Goal: Ask a question

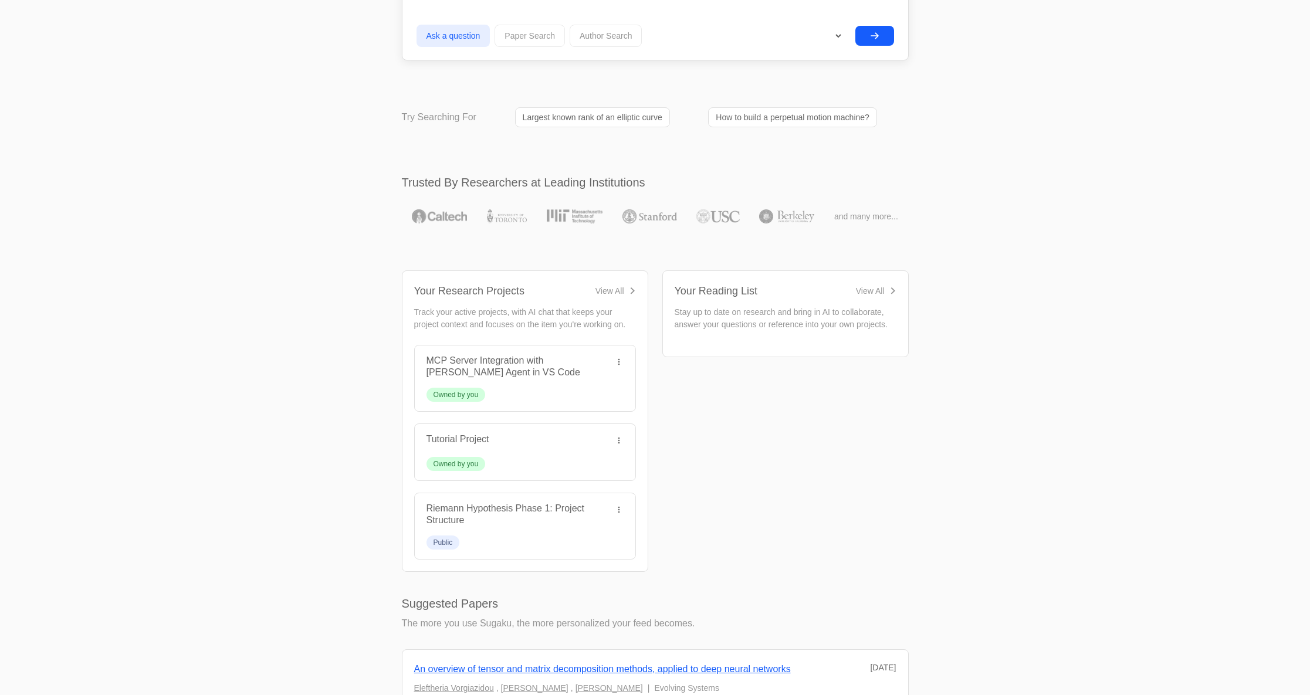
scroll to position [165, 0]
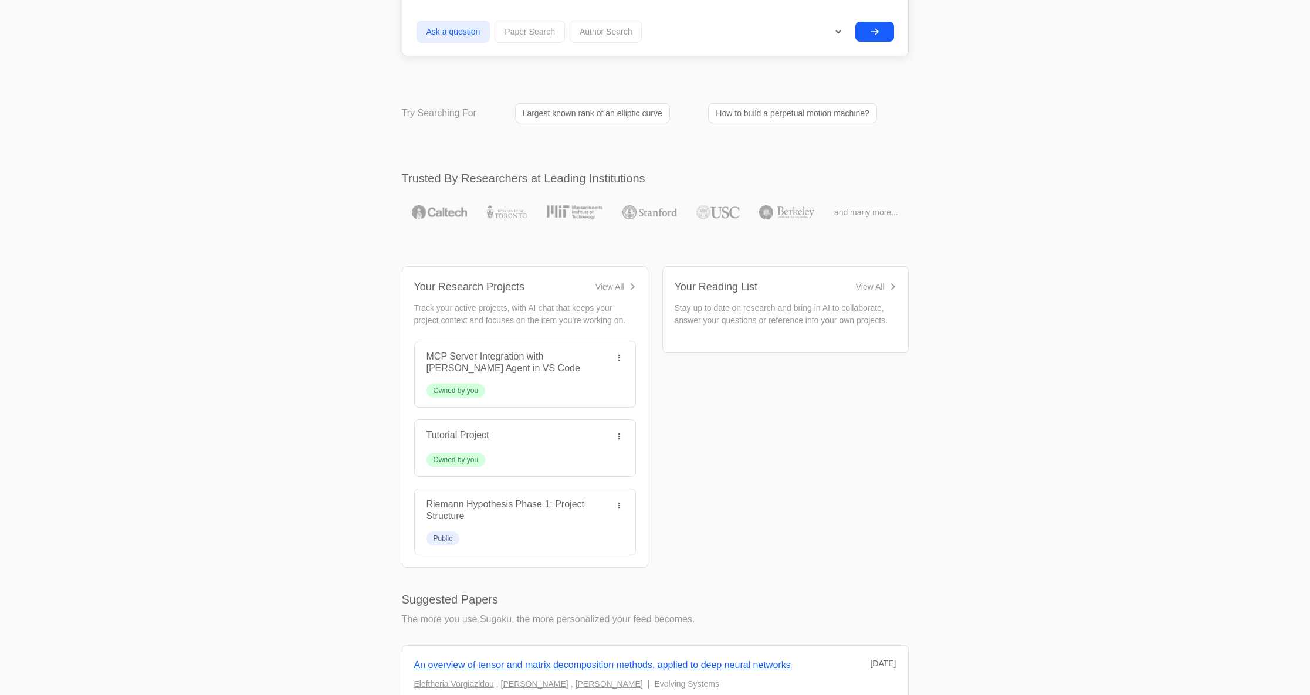
click at [570, 362] on div "MCP Server Integration with [PERSON_NAME] Agent in VS Code" at bounding box center [515, 362] width 178 height 23
click at [568, 354] on link "MCP Server Integration with [PERSON_NAME] Agent in VS Code" at bounding box center [503, 362] width 154 height 22
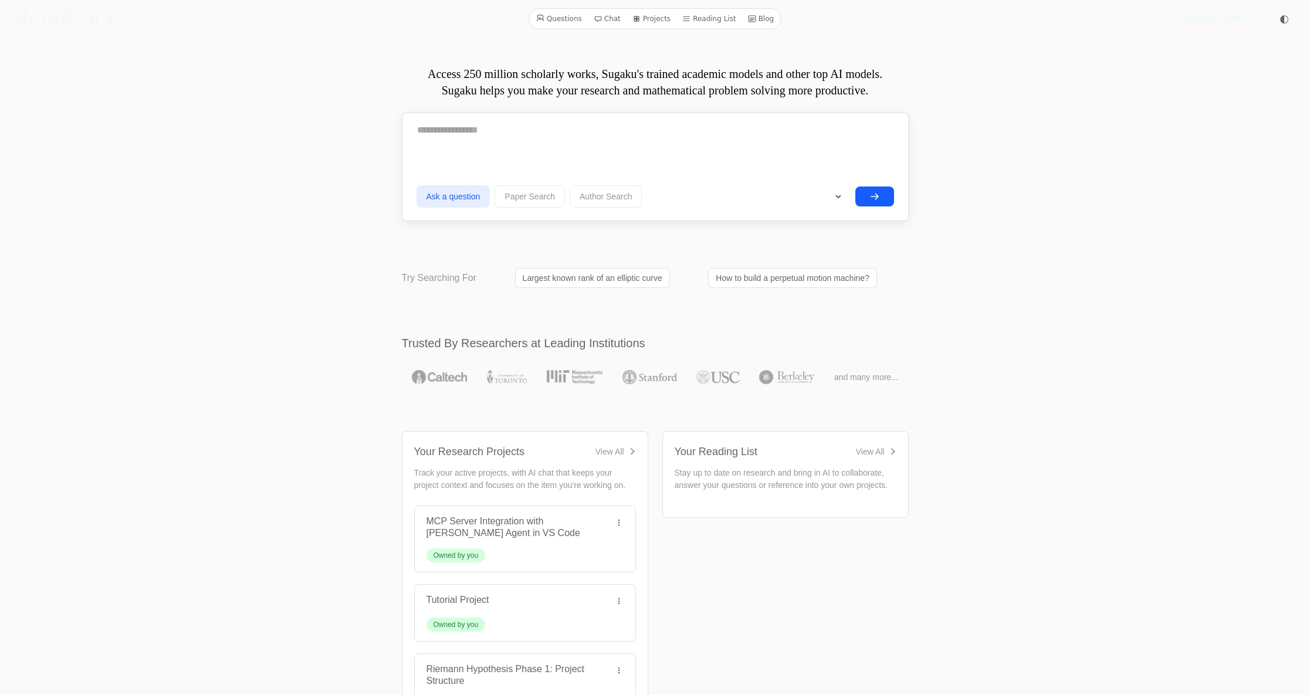
scroll to position [0, 0]
click at [565, 20] on link "Questions" at bounding box center [558, 18] width 55 height 15
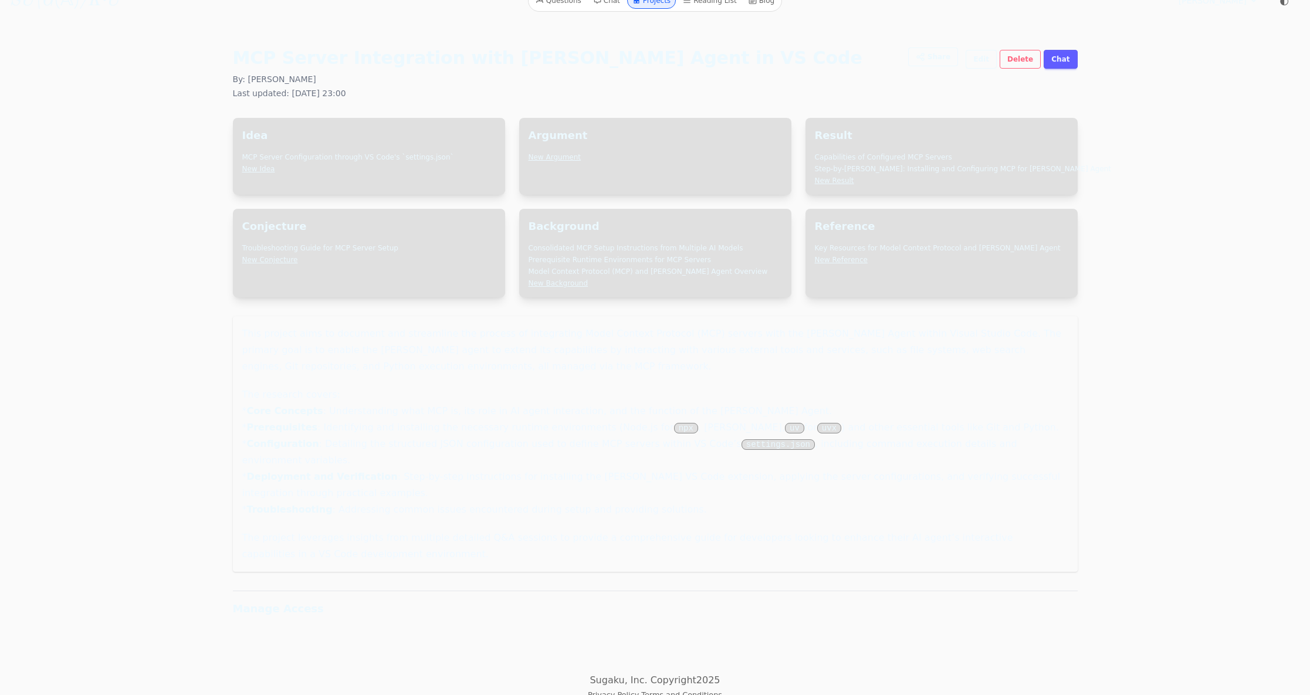
scroll to position [18, 0]
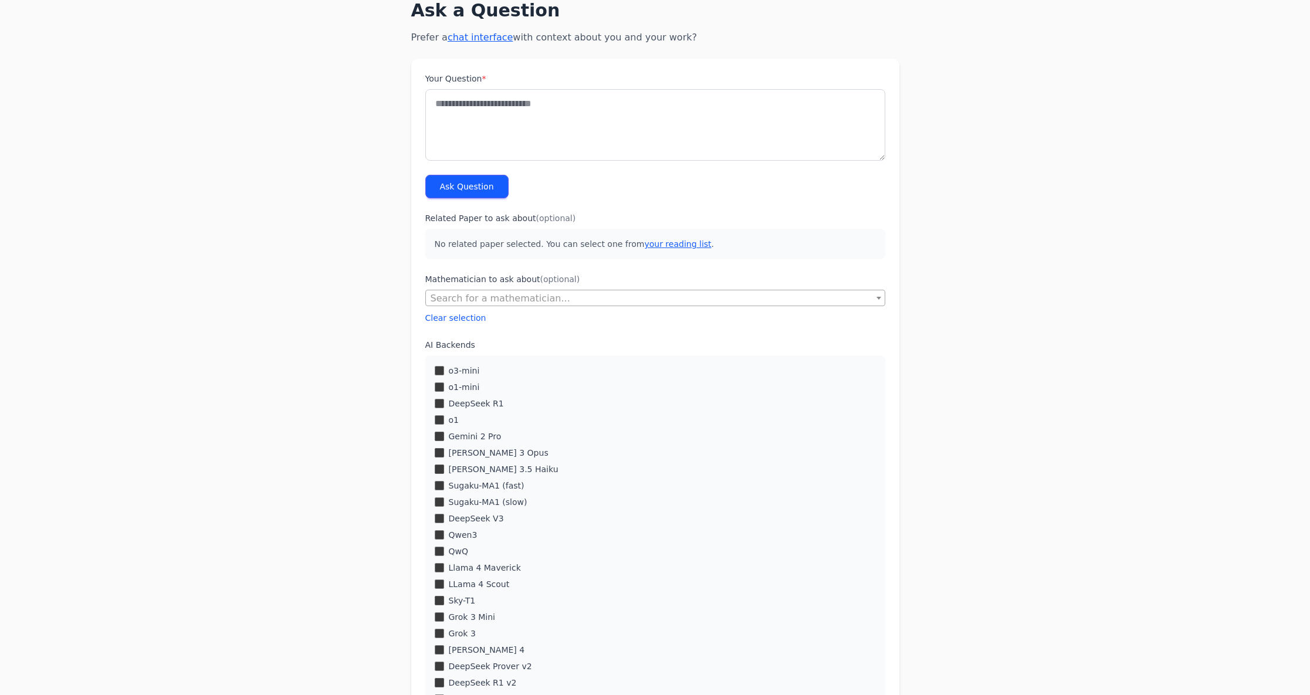
scroll to position [60, 0]
click at [449, 495] on div "o3-mini o1-mini DeepSeek R1 o1 Gemini 2 Pro Claude 3 Opus" at bounding box center [655, 658] width 460 height 605
click at [442, 493] on div "o3-mini o1-mini DeepSeek R1 o1 Gemini 2 Pro Claude 3 Opus" at bounding box center [655, 658] width 460 height 605
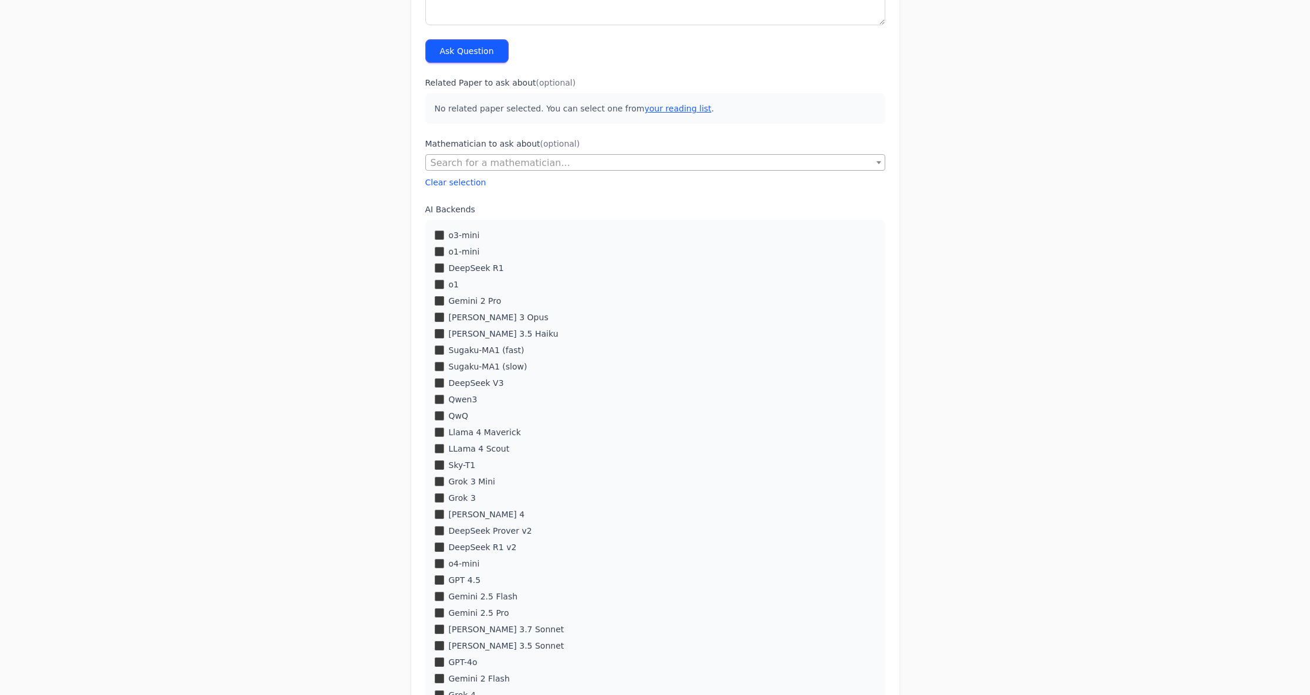
scroll to position [218, 0]
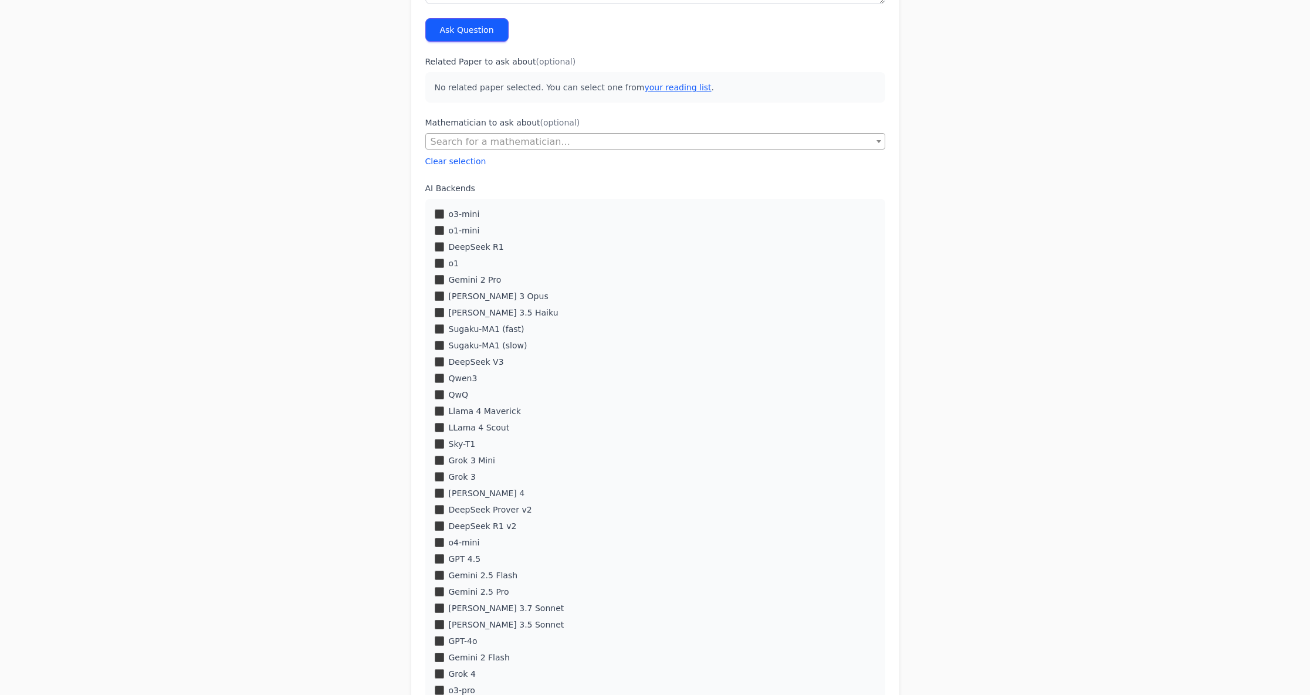
click at [439, 482] on div "Grok 3" at bounding box center [655, 477] width 441 height 12
click at [440, 505] on div "o3-mini o1-mini DeepSeek R1 o1 Gemini 2 Pro Claude 3 Opus" at bounding box center [655, 506] width 460 height 605
click at [440, 519] on div "DeepSeek Prover v2" at bounding box center [655, 514] width 441 height 12
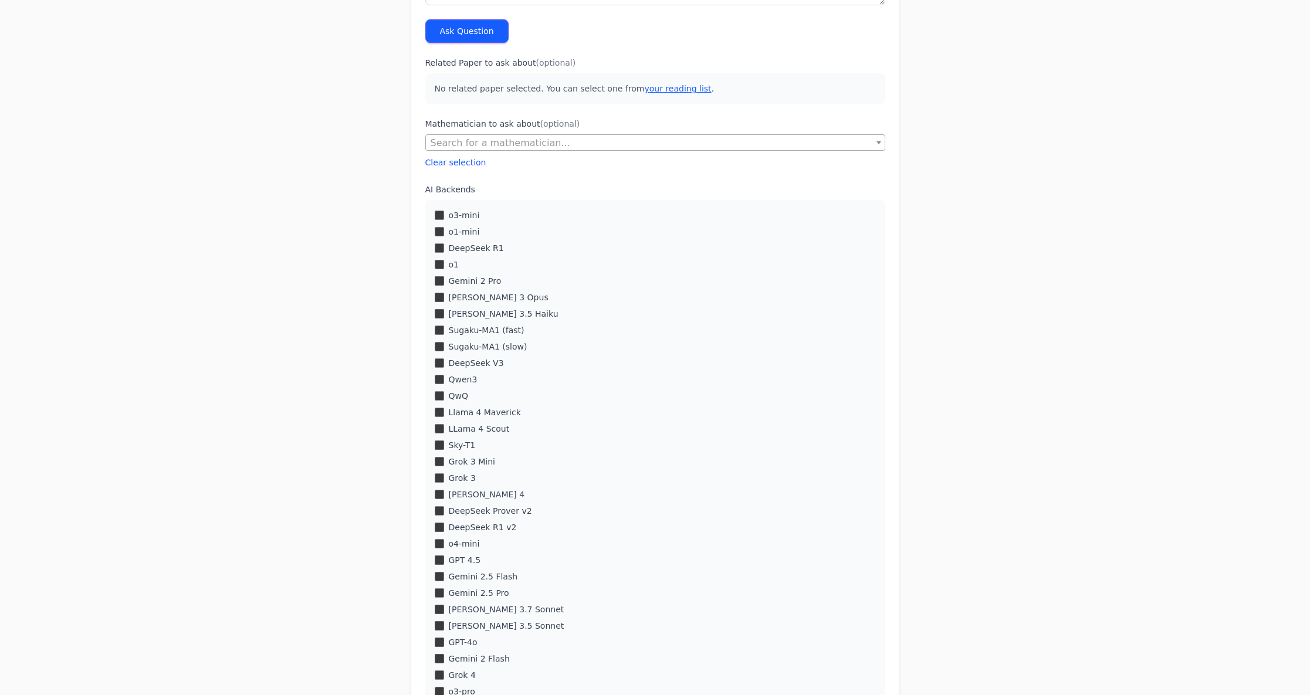
click at [439, 516] on div "DeepSeek Prover v2" at bounding box center [655, 511] width 441 height 12
drag, startPoint x: 435, startPoint y: 550, endPoint x: 443, endPoint y: 533, distance: 18.6
click at [435, 550] on div "o3-mini o1-mini DeepSeek R1 o1 Gemini 2 Pro Claude 3 Opus" at bounding box center [655, 502] width 460 height 605
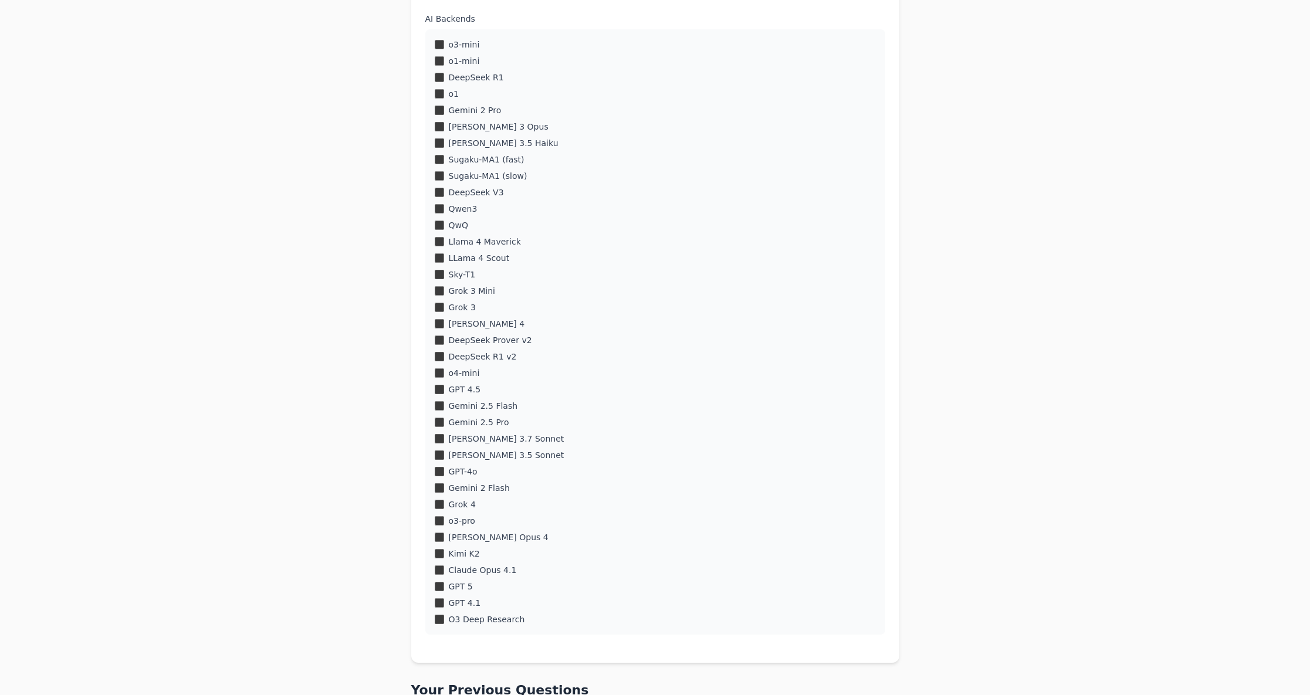
scroll to position [387, 0]
